Goal: Information Seeking & Learning: Learn about a topic

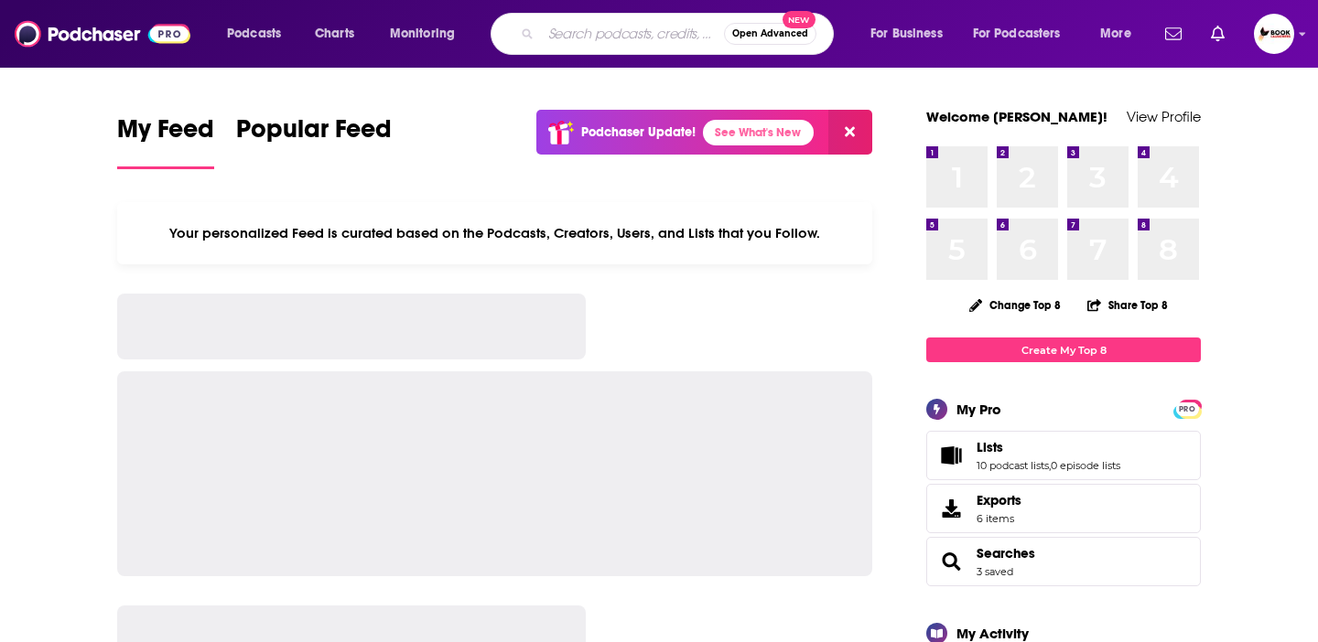
click at [586, 43] on input "Search podcasts, credits, & more..." at bounding box center [632, 33] width 183 height 29
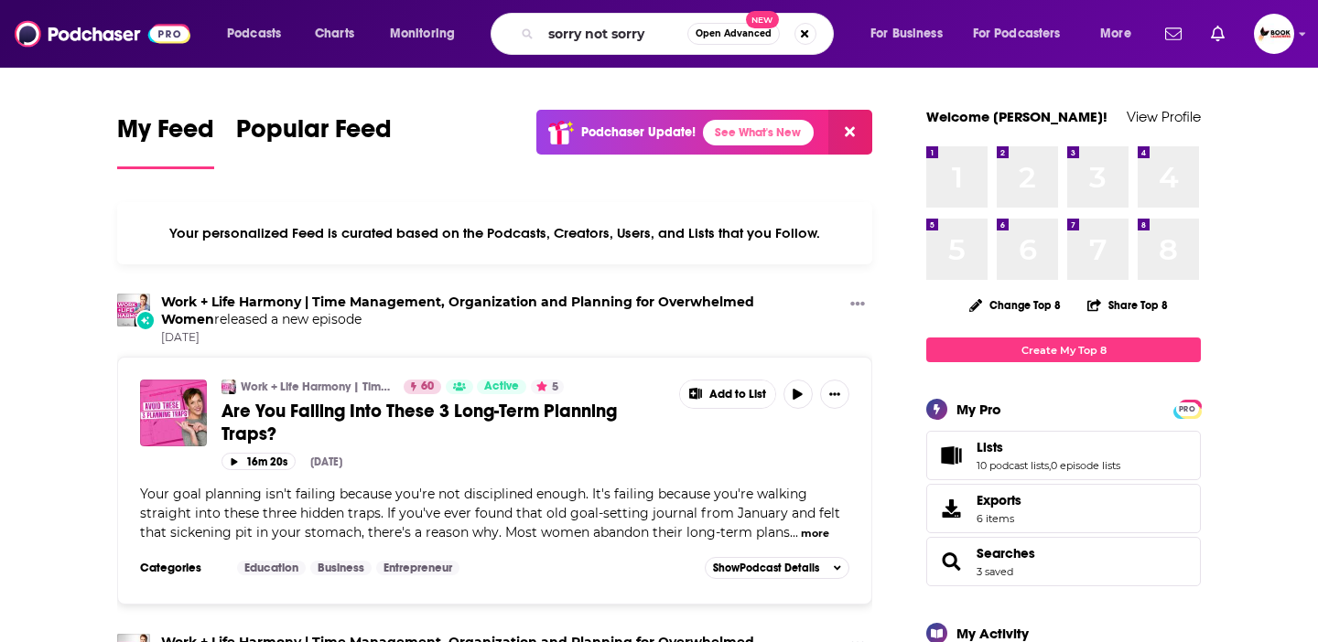
type input "sorry not sorry"
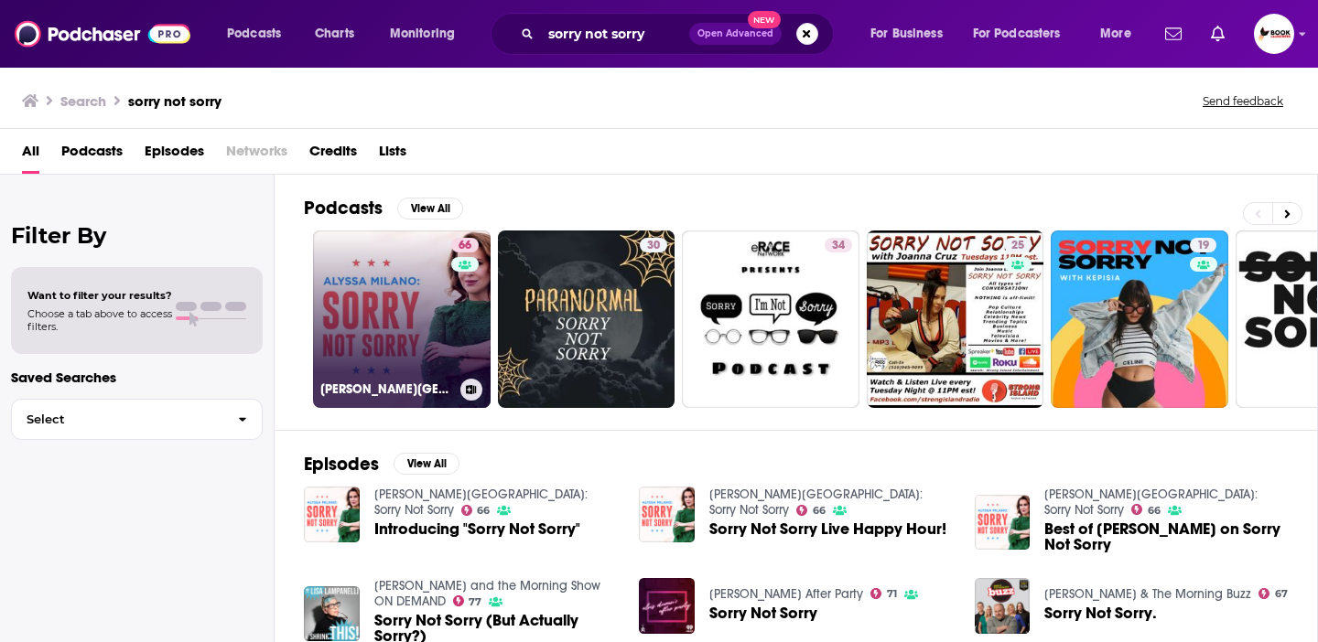
click at [382, 365] on link "66 [PERSON_NAME][GEOGRAPHIC_DATA]: Sorry Not Sorry" at bounding box center [402, 320] width 178 height 178
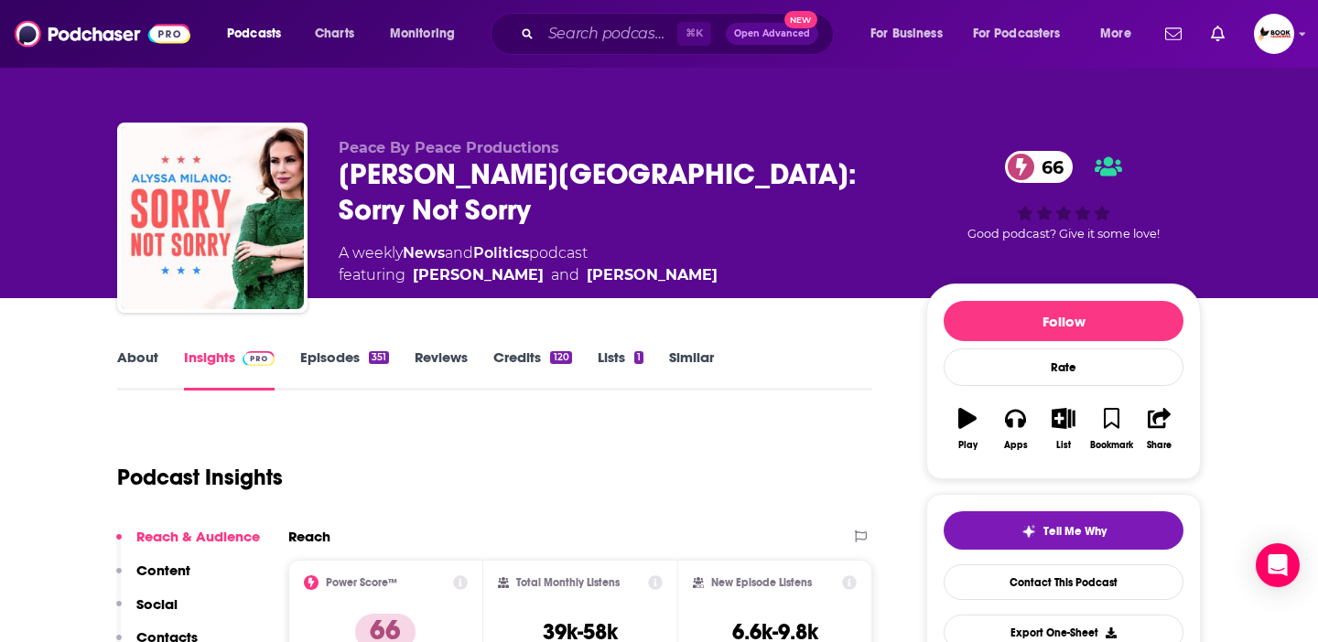
click at [132, 351] on link "About" at bounding box center [137, 370] width 41 height 42
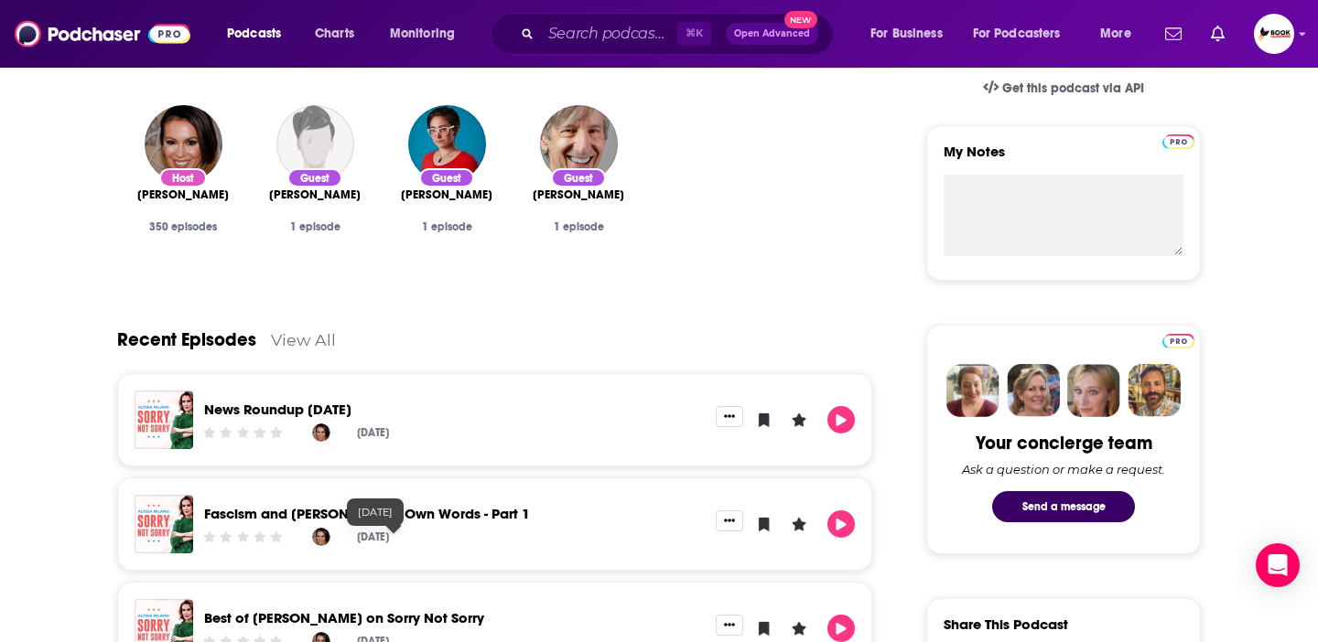
scroll to position [749, 0]
